Goal: Task Accomplishment & Management: Use online tool/utility

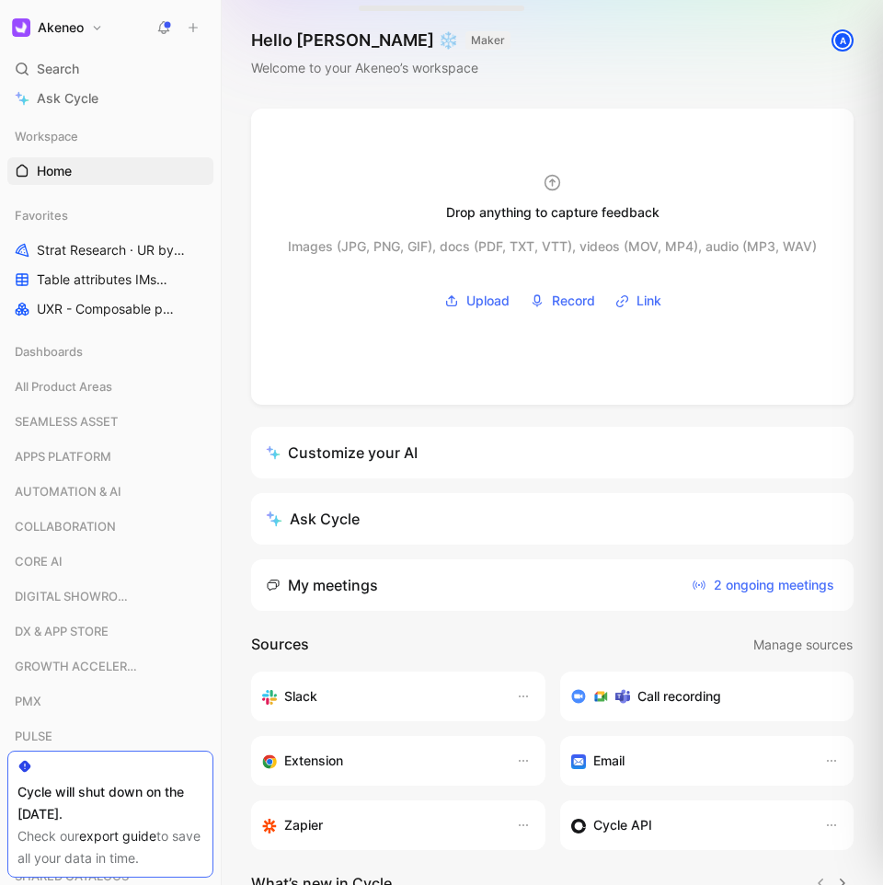
click at [77, 17] on button "Akeneo" at bounding box center [57, 28] width 100 height 26
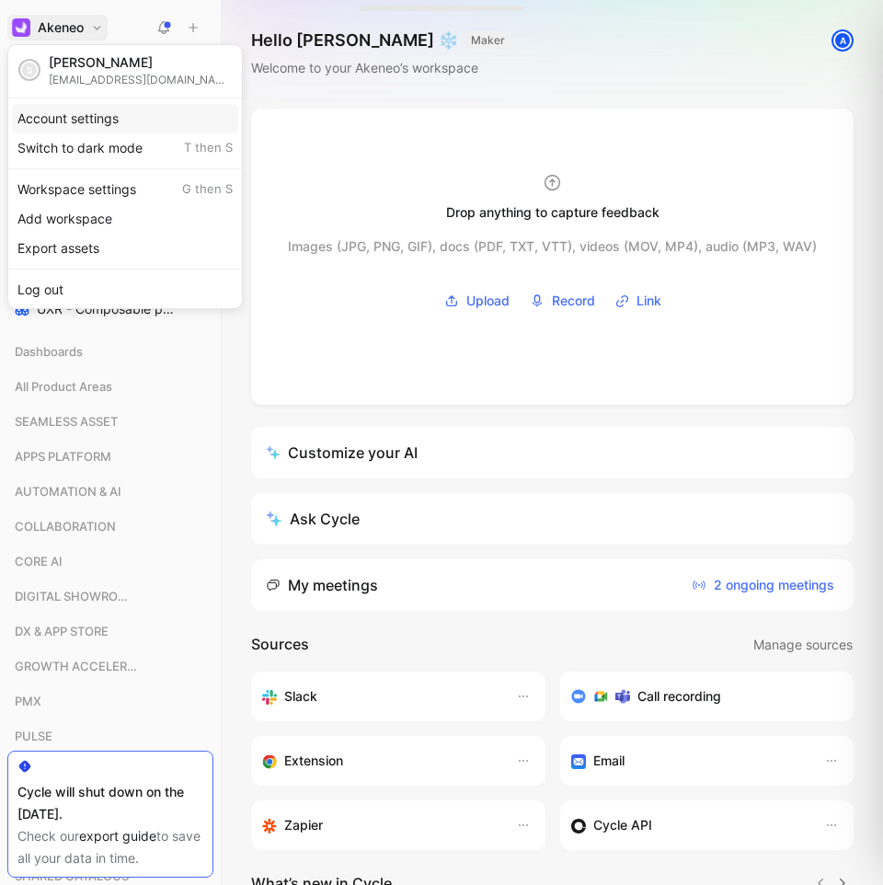
click at [101, 124] on div "Account settings" at bounding box center [125, 118] width 226 height 29
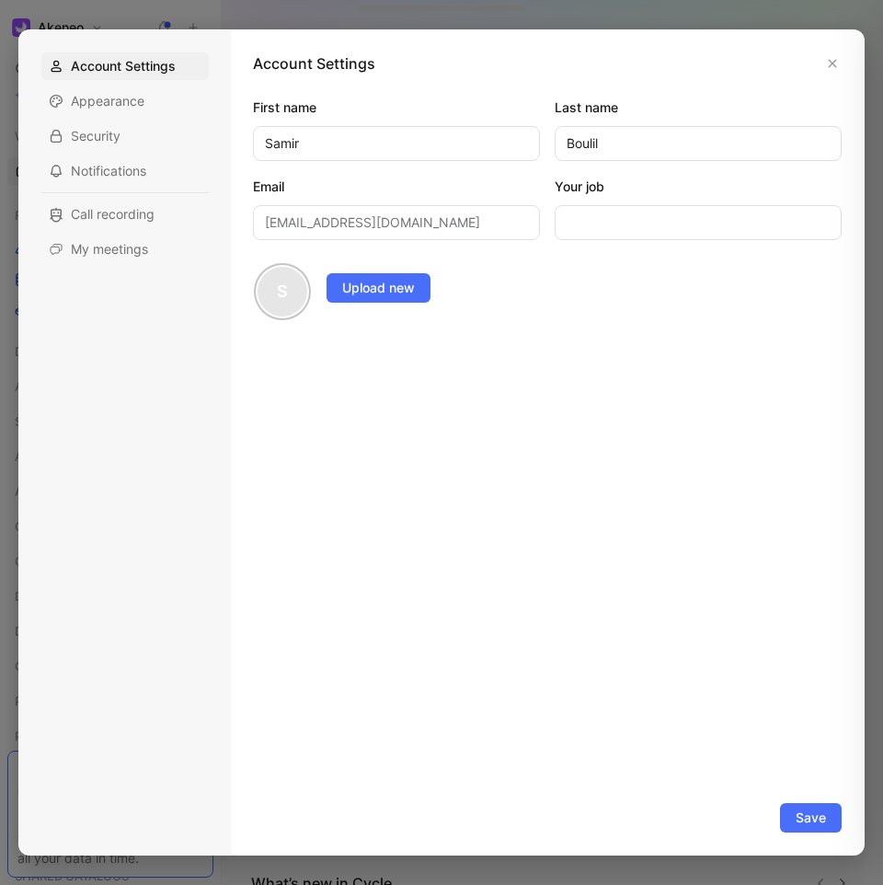
click at [115, 231] on div "Account Settings Appearance Security Notifications Call recording My meetings" at bounding box center [124, 157] width 167 height 211
click at [117, 248] on span "My meetings" at bounding box center [109, 249] width 77 height 18
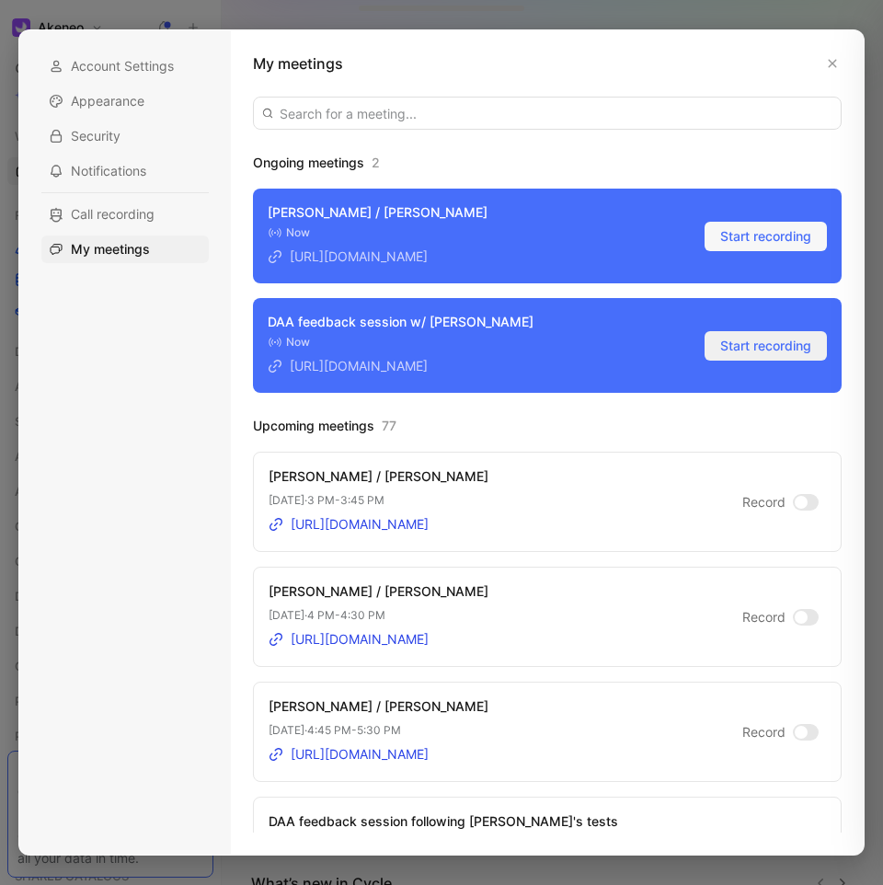
click at [755, 348] on span "Start recording" at bounding box center [766, 346] width 91 height 22
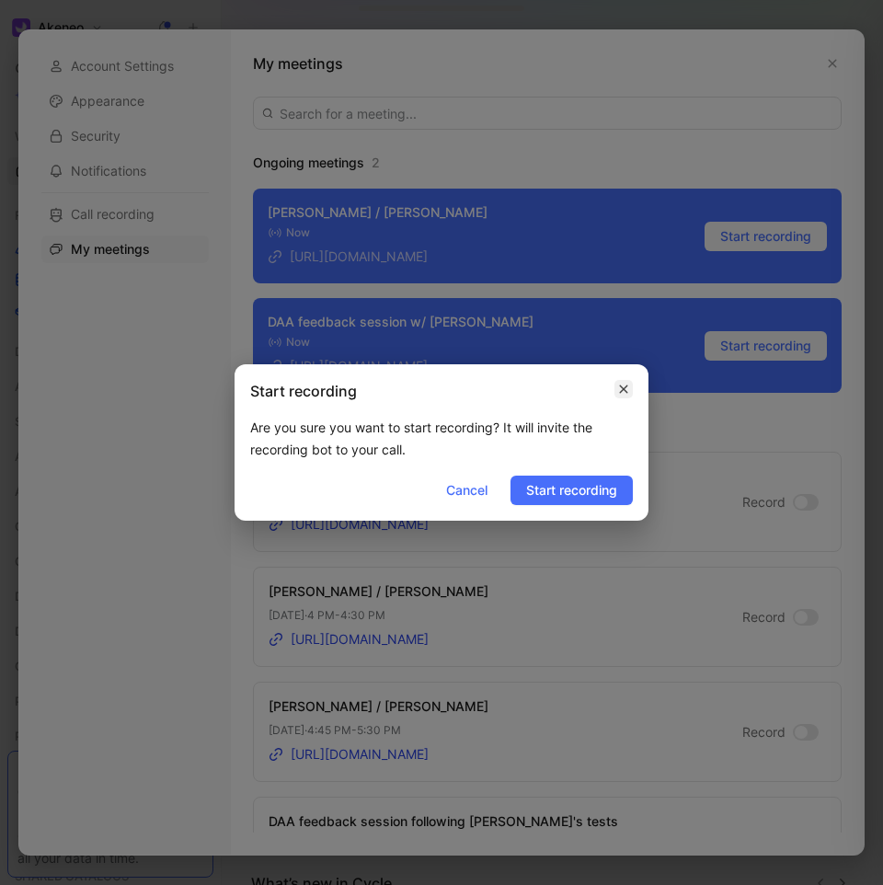
click at [629, 389] on icon "button" at bounding box center [623, 389] width 11 height 15
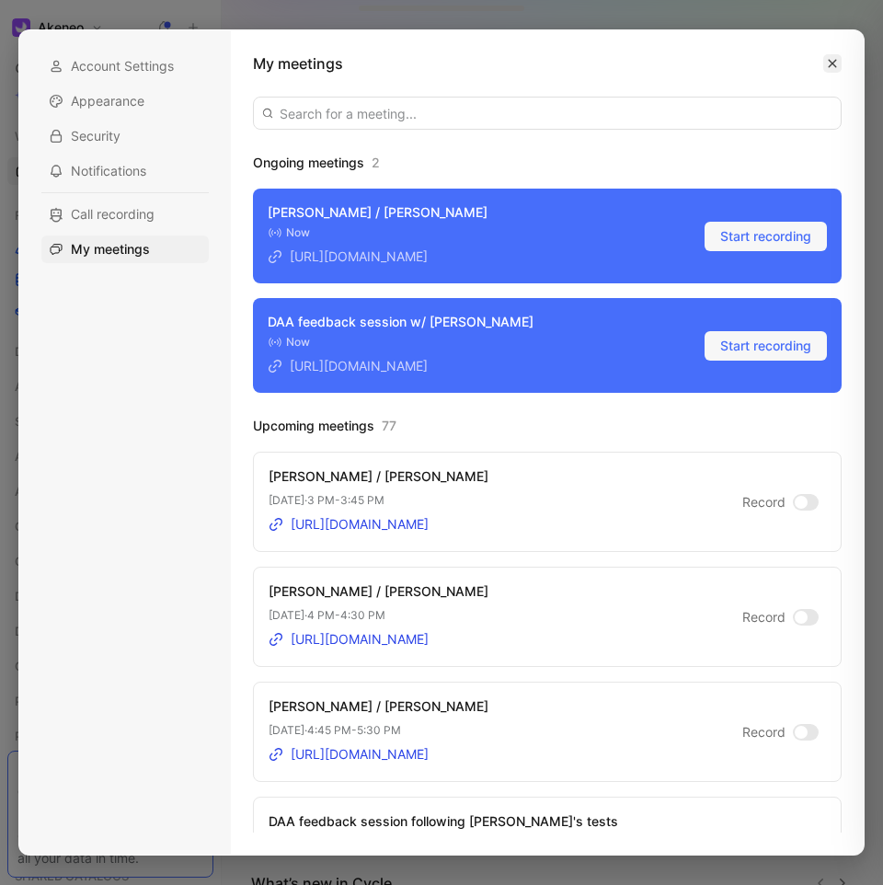
click at [835, 59] on icon "button" at bounding box center [832, 63] width 11 height 11
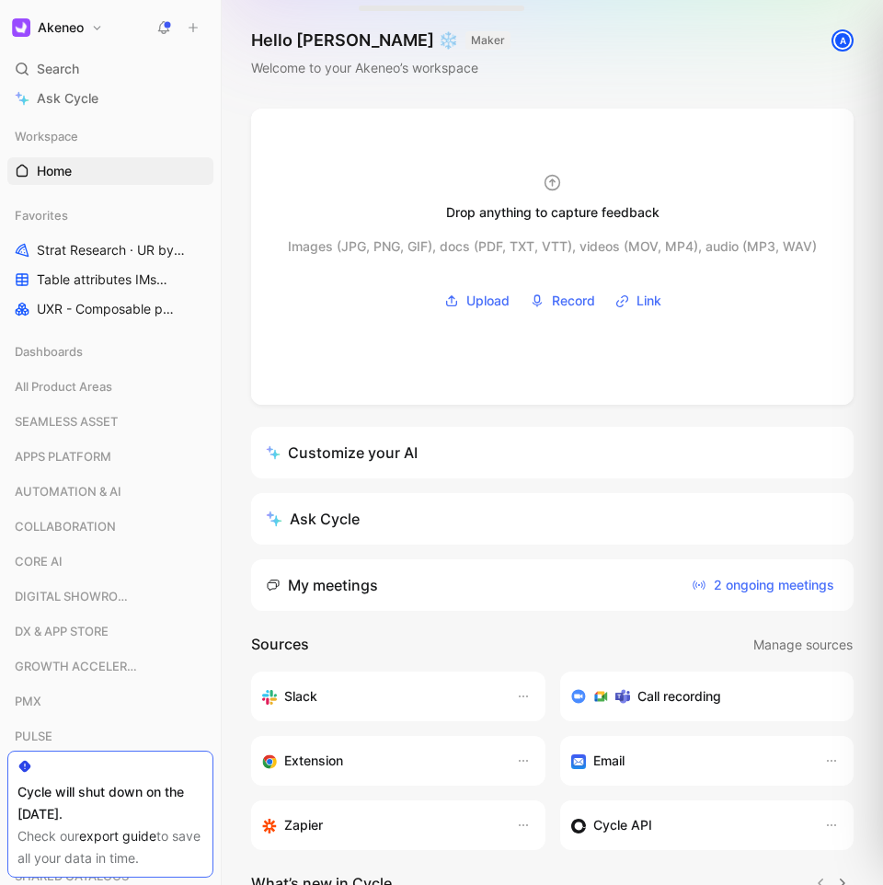
click at [69, 27] on h1 "Akeneo" at bounding box center [61, 27] width 46 height 17
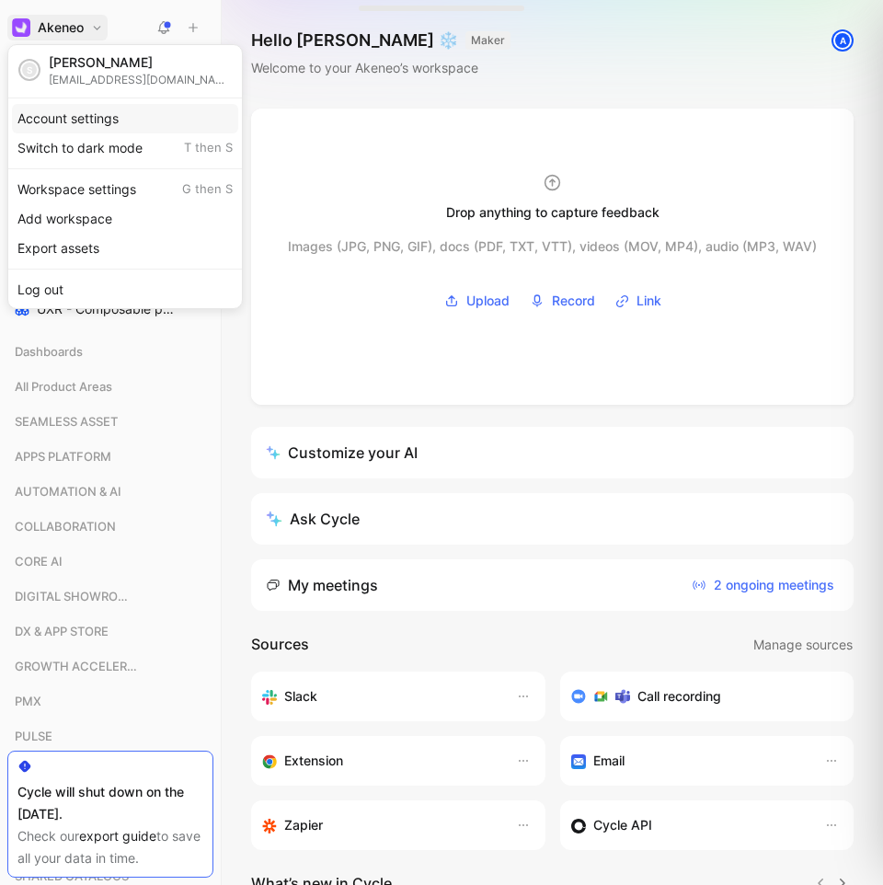
click at [112, 113] on div "Account settings" at bounding box center [125, 118] width 226 height 29
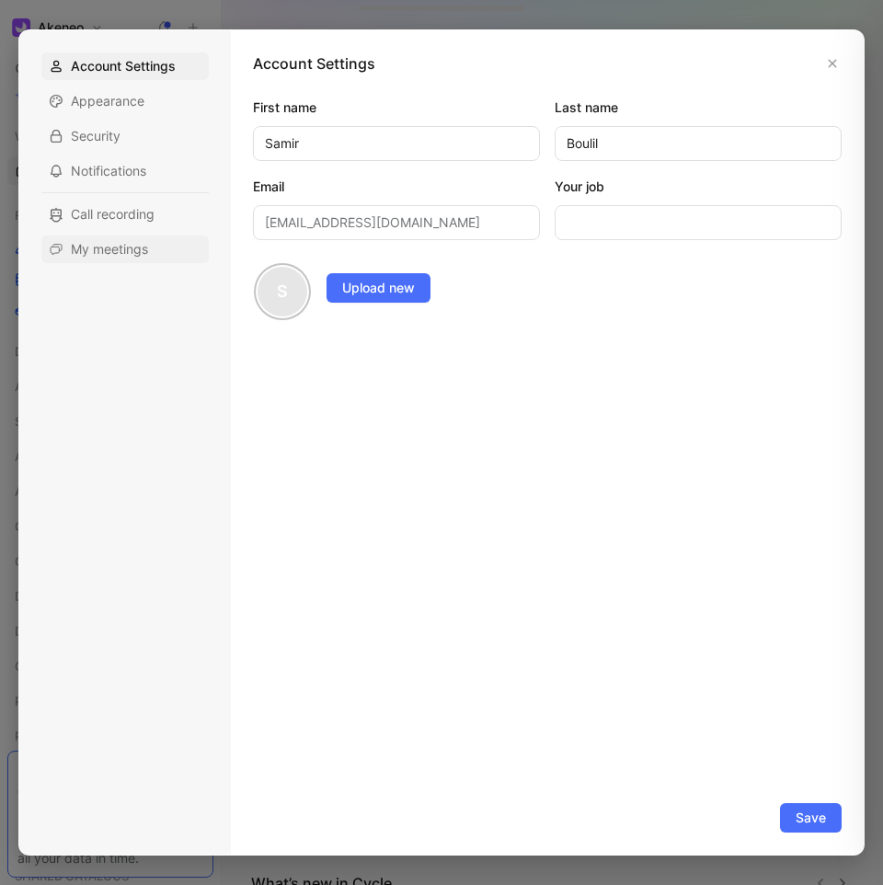
click at [125, 244] on span "My meetings" at bounding box center [109, 249] width 77 height 18
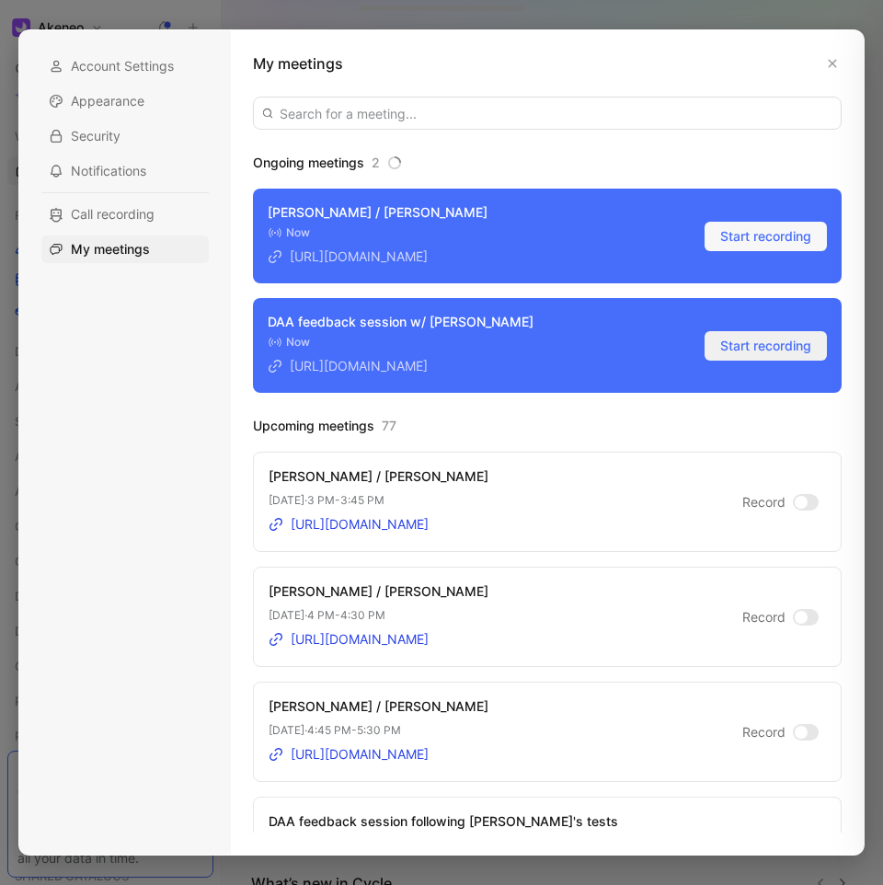
click at [794, 350] on span "Start recording" at bounding box center [766, 346] width 91 height 22
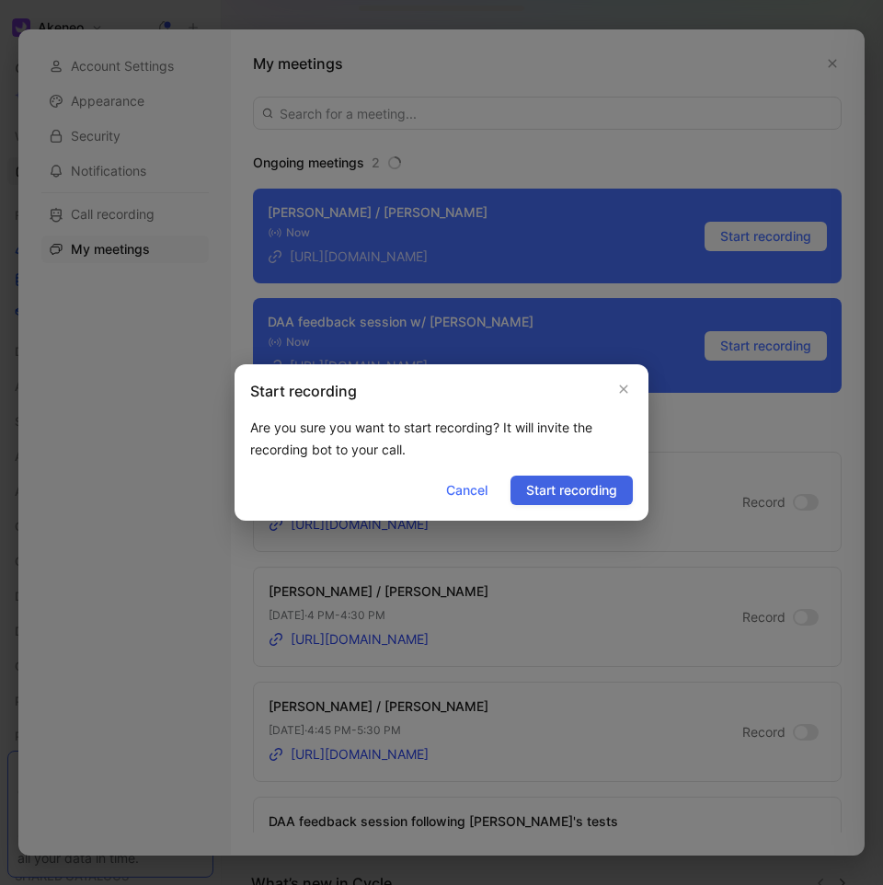
click at [569, 484] on span "Start recording" at bounding box center [571, 490] width 91 height 22
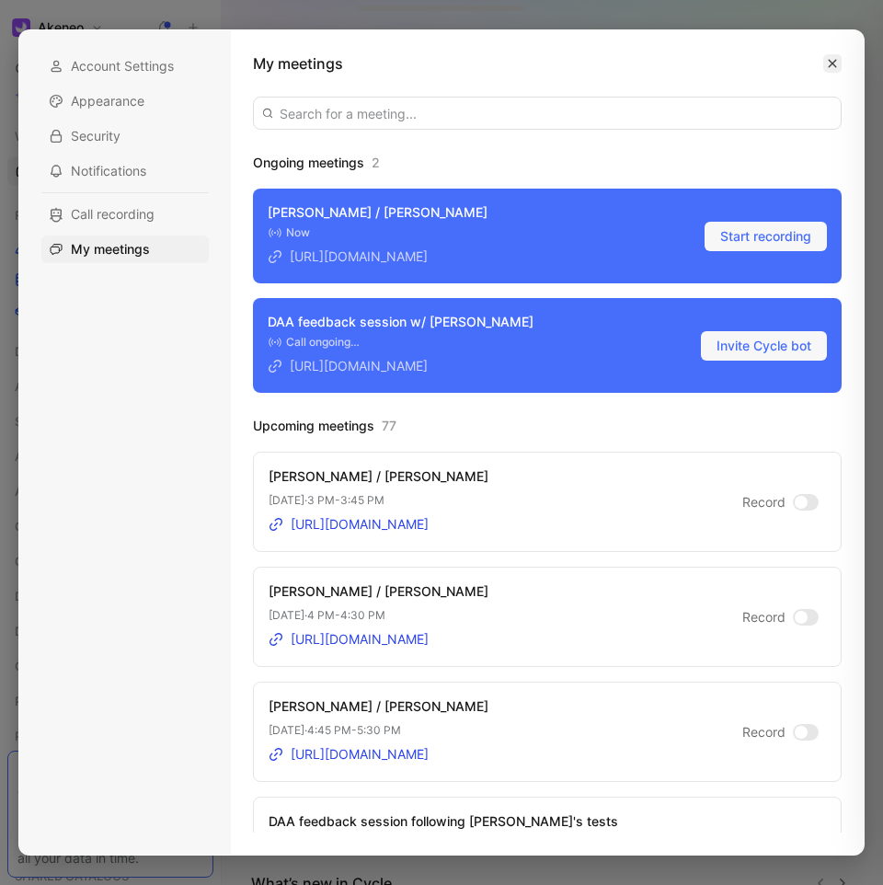
click at [836, 67] on icon "button" at bounding box center [833, 64] width 8 height 8
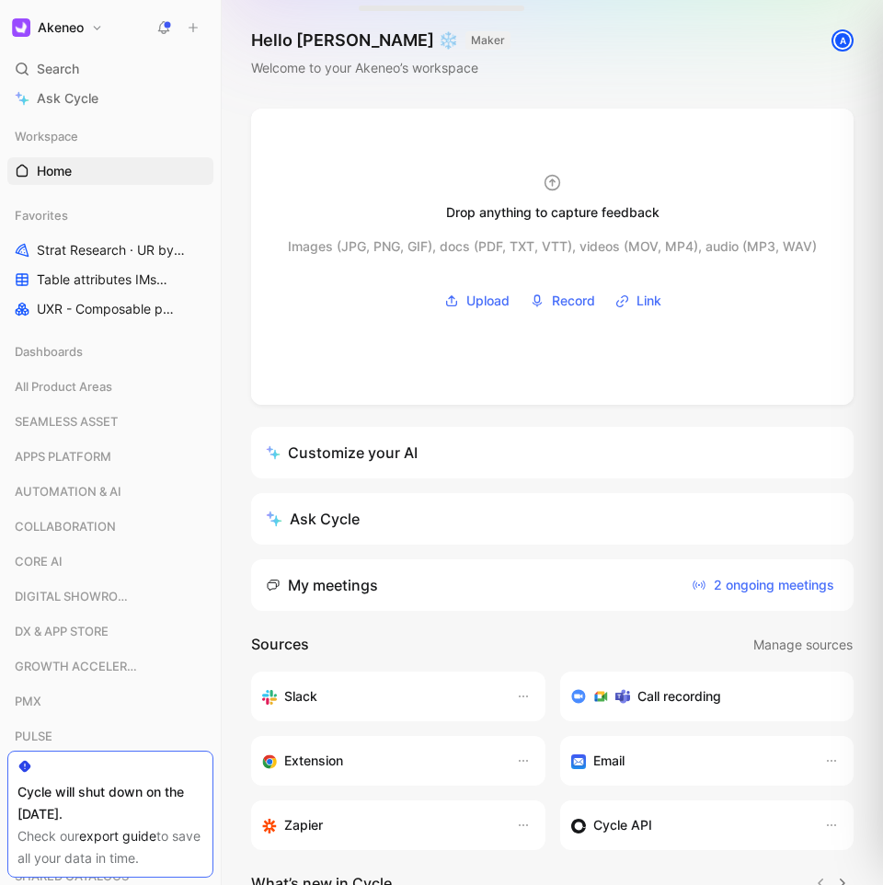
click at [487, 84] on div "Hello [PERSON_NAME] ❄️ MAKER Welcome to your Akeneo’s workspace A" at bounding box center [553, 54] width 662 height 109
